Goal: Navigation & Orientation: Find specific page/section

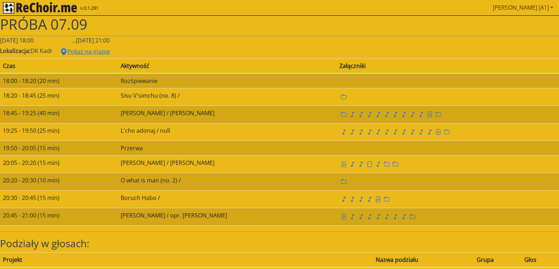
click at [521, 7] on link "[PERSON_NAME] [A1]" at bounding box center [523, 7] width 66 height 14
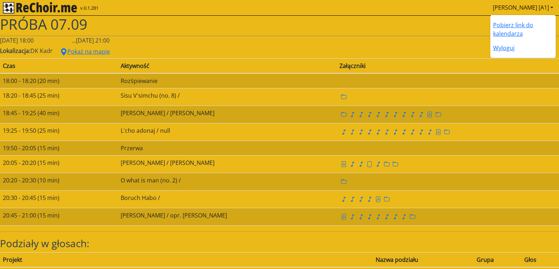
click at [167, 26] on h1 "PRÓBA 07.09" at bounding box center [279, 24] width 559 height 17
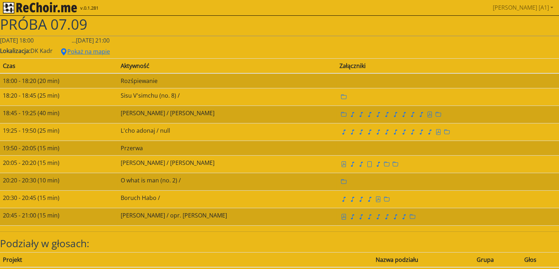
click at [37, 6] on img "rekłajer mi" at bounding box center [40, 7] width 74 height 11
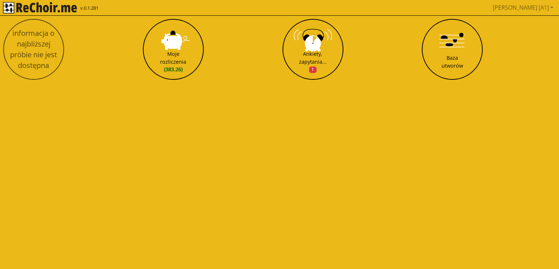
click at [478, 86] on html "v.0.1.281 [PERSON_NAME] [A1] Pobierz link do kalendarza Wyloguj informacja o na…" at bounding box center [279, 43] width 559 height 86
click at [525, 6] on link "[PERSON_NAME] [A1]" at bounding box center [523, 7] width 66 height 14
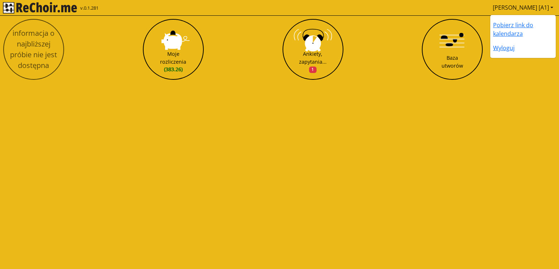
click at [458, 86] on html "v.0.1.281 [PERSON_NAME] [A1] Pobierz link do kalendarza Wyloguj informacja o na…" at bounding box center [279, 43] width 559 height 86
